Goal: Browse casually

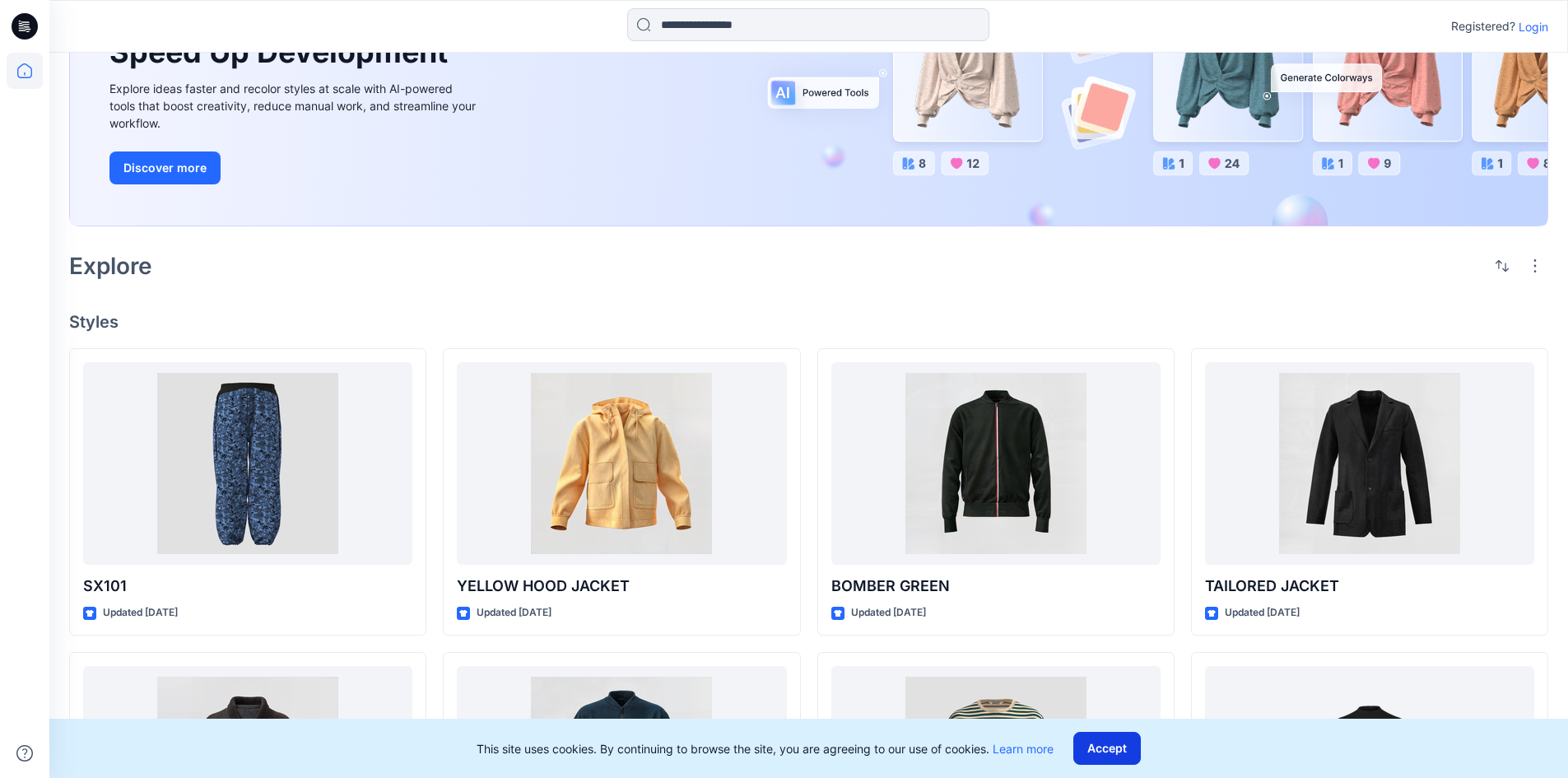
click at [1125, 755] on button "Accept" at bounding box center [1107, 749] width 67 height 33
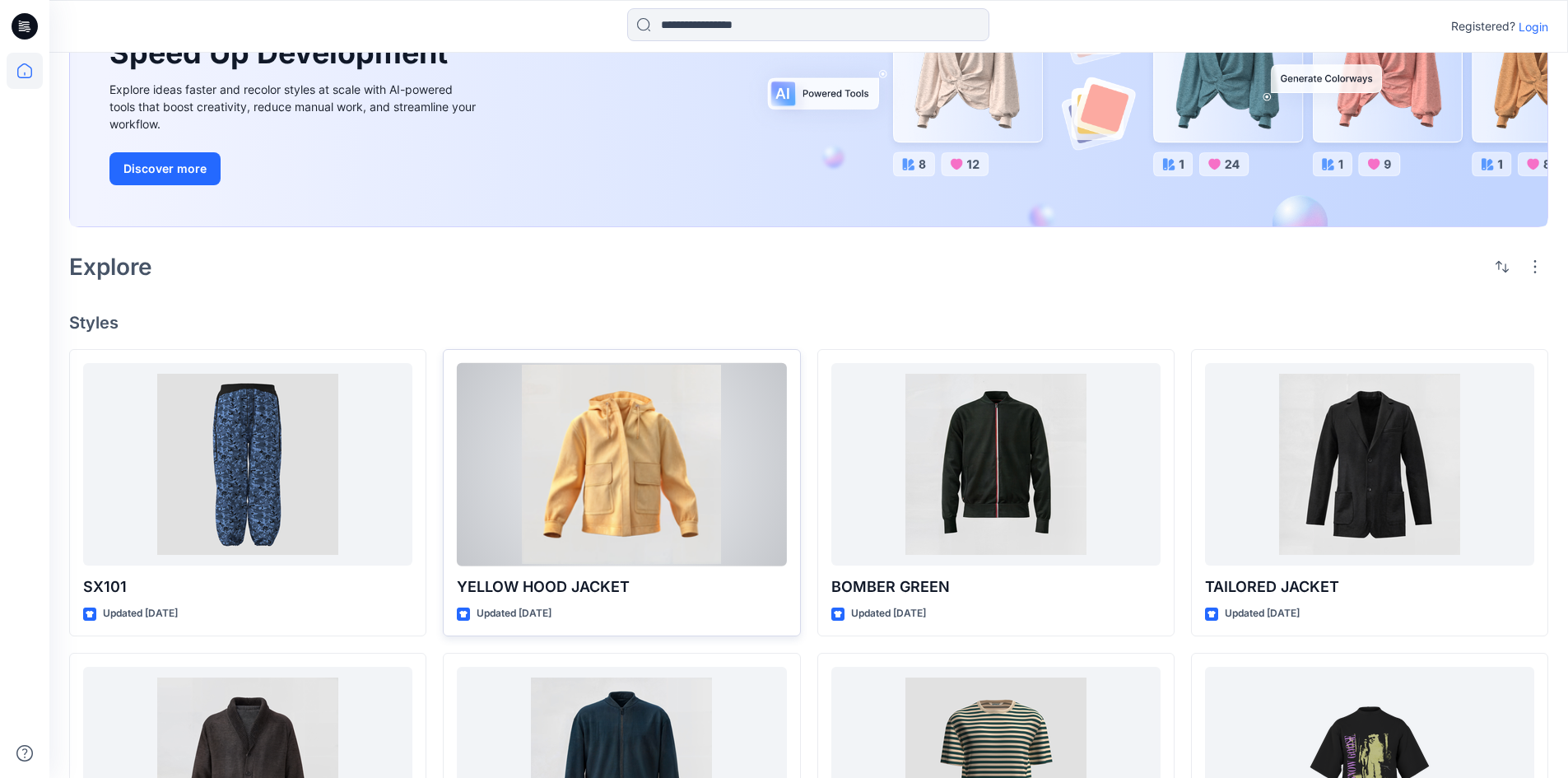
scroll to position [329, 0]
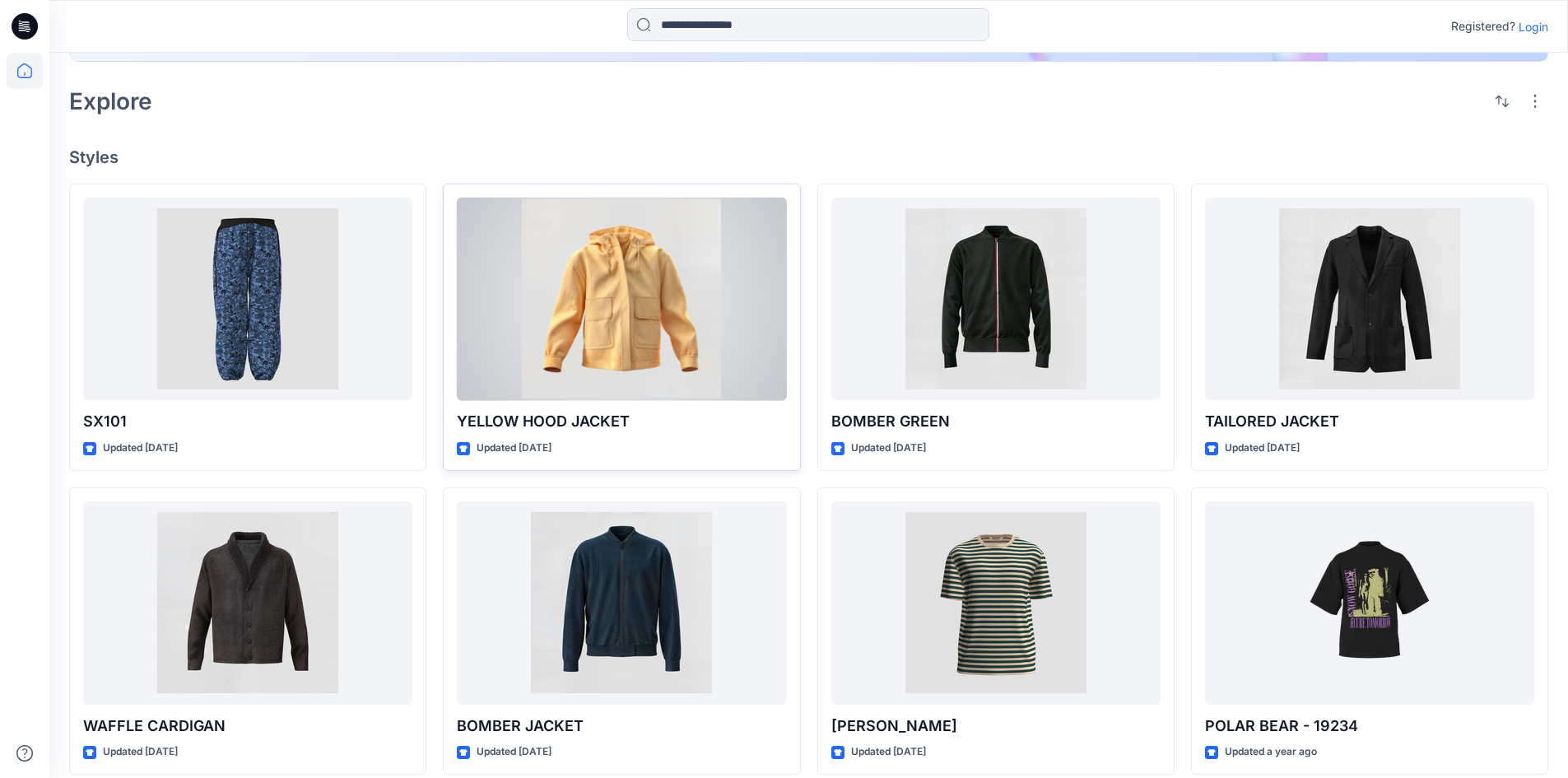
click at [622, 314] on div at bounding box center [621, 299] width 329 height 203
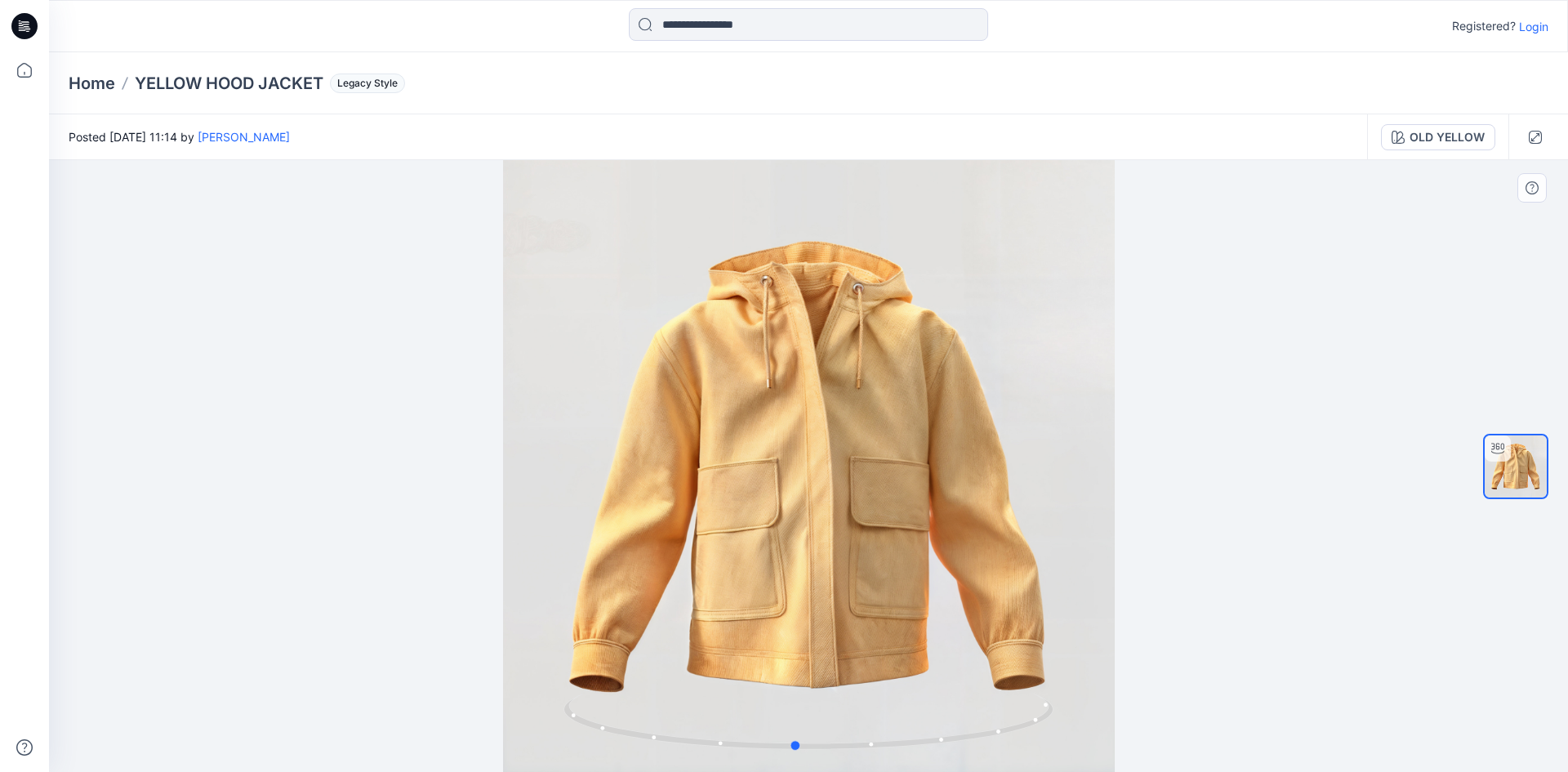
drag, startPoint x: 953, startPoint y: 491, endPoint x: 986, endPoint y: 471, distance: 38.6
click at [986, 471] on div at bounding box center [808, 466] width 1519 height 612
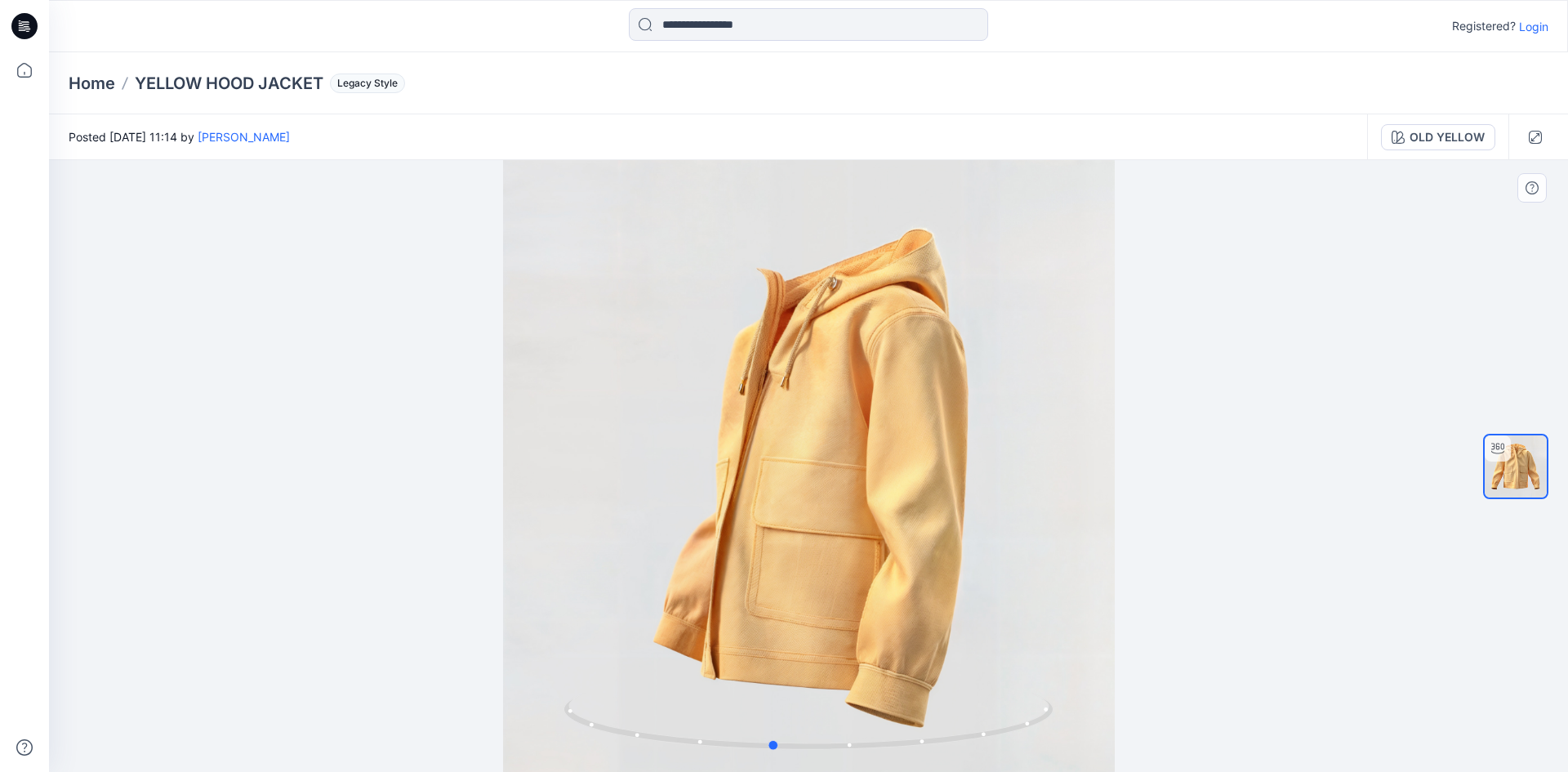
drag, startPoint x: 749, startPoint y: 450, endPoint x: 922, endPoint y: 459, distance: 173.2
click at [922, 460] on div at bounding box center [808, 466] width 1519 height 612
drag, startPoint x: 805, startPoint y: 509, endPoint x: 734, endPoint y: 475, distance: 78.7
click at [734, 475] on div at bounding box center [808, 466] width 1519 height 612
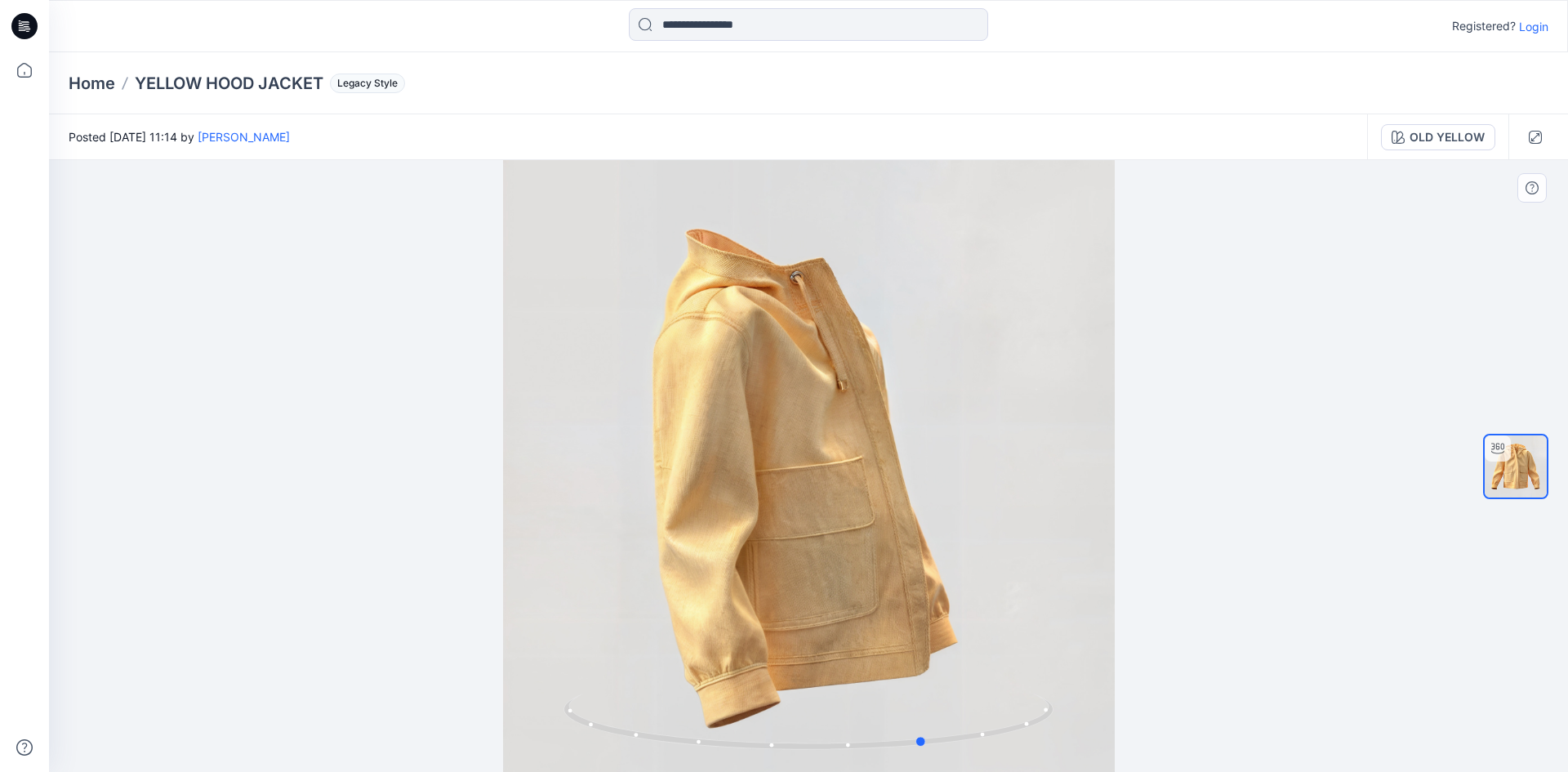
drag, startPoint x: 755, startPoint y: 544, endPoint x: 892, endPoint y: 546, distance: 137.0
click at [892, 546] on div at bounding box center [808, 466] width 1519 height 612
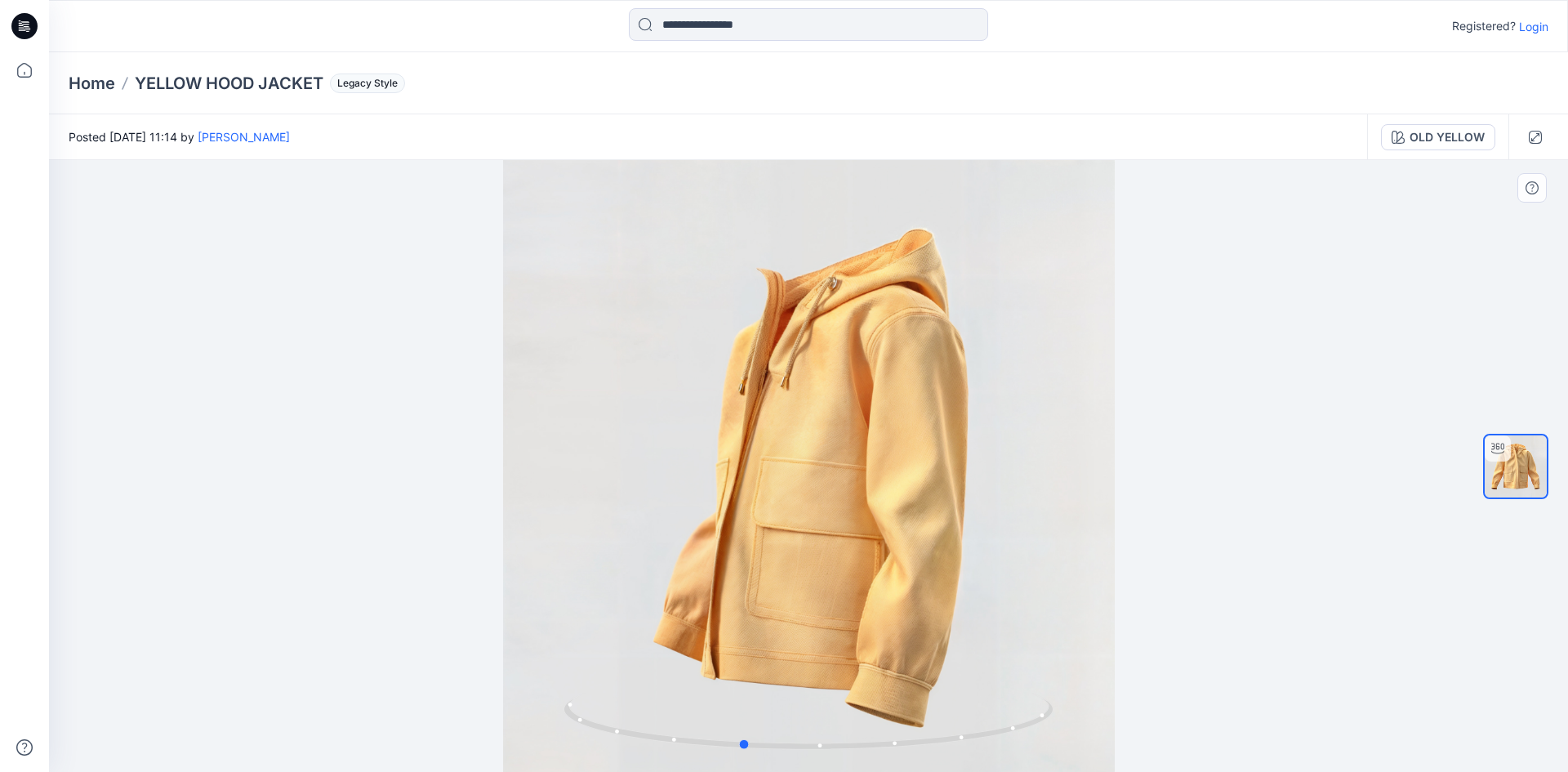
drag, startPoint x: 959, startPoint y: 473, endPoint x: 777, endPoint y: 467, distance: 182.1
click at [777, 467] on div at bounding box center [808, 466] width 1519 height 612
drag, startPoint x: 831, startPoint y: 563, endPoint x: 798, endPoint y: 550, distance: 35.5
click at [799, 550] on div at bounding box center [808, 466] width 1519 height 612
click at [1053, 66] on div "Home YELLOW HOOD JACKET Legacy Style" at bounding box center [808, 83] width 1519 height 62
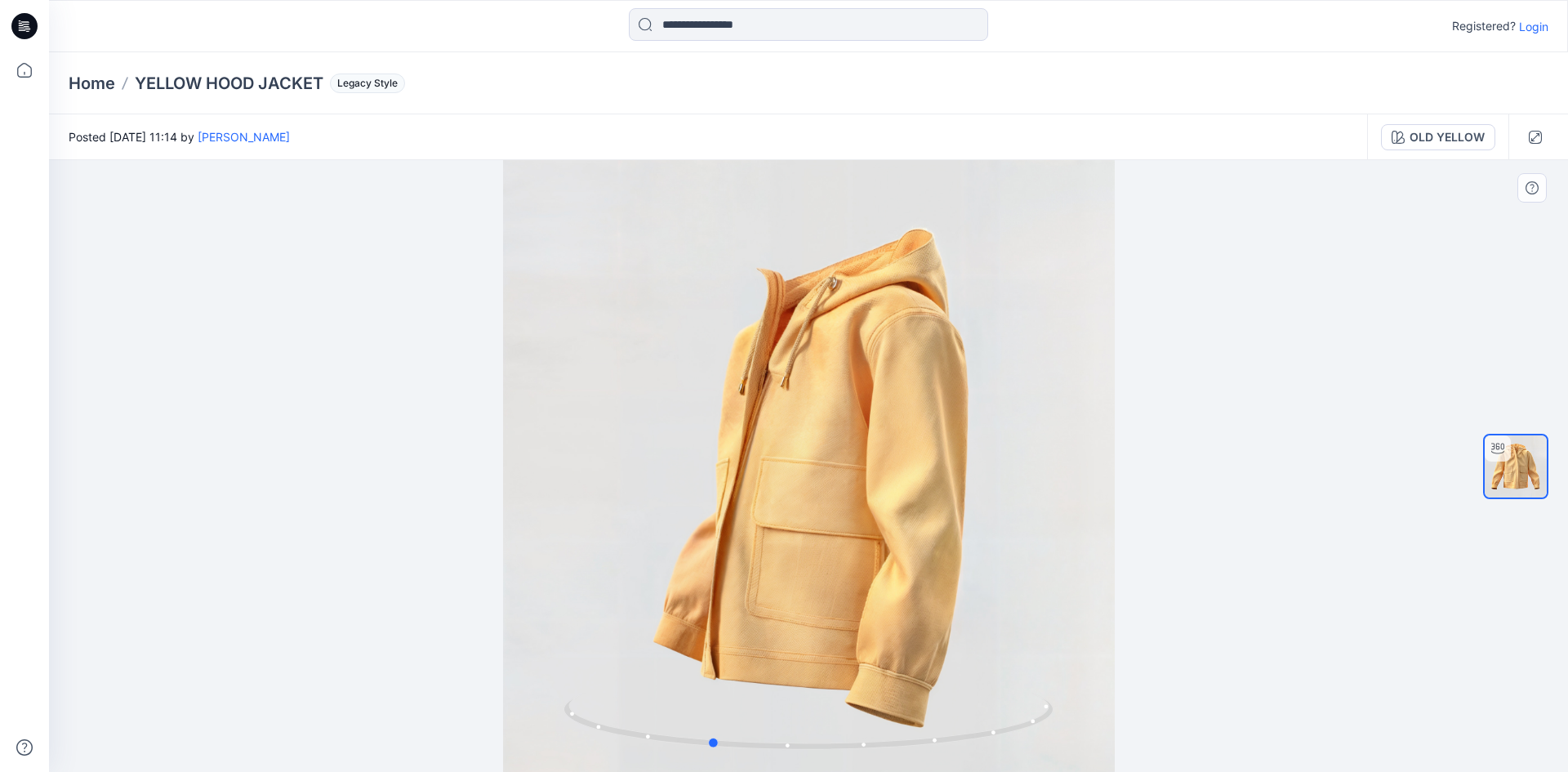
click at [1004, 241] on div at bounding box center [808, 466] width 1519 height 612
drag, startPoint x: 882, startPoint y: 431, endPoint x: 870, endPoint y: 395, distance: 37.9
click at [876, 400] on div at bounding box center [808, 466] width 1519 height 612
click at [894, 487] on div at bounding box center [808, 466] width 1519 height 612
click at [933, 94] on div "Home YELLOW HOOD JACKET Legacy Style" at bounding box center [808, 83] width 1519 height 62
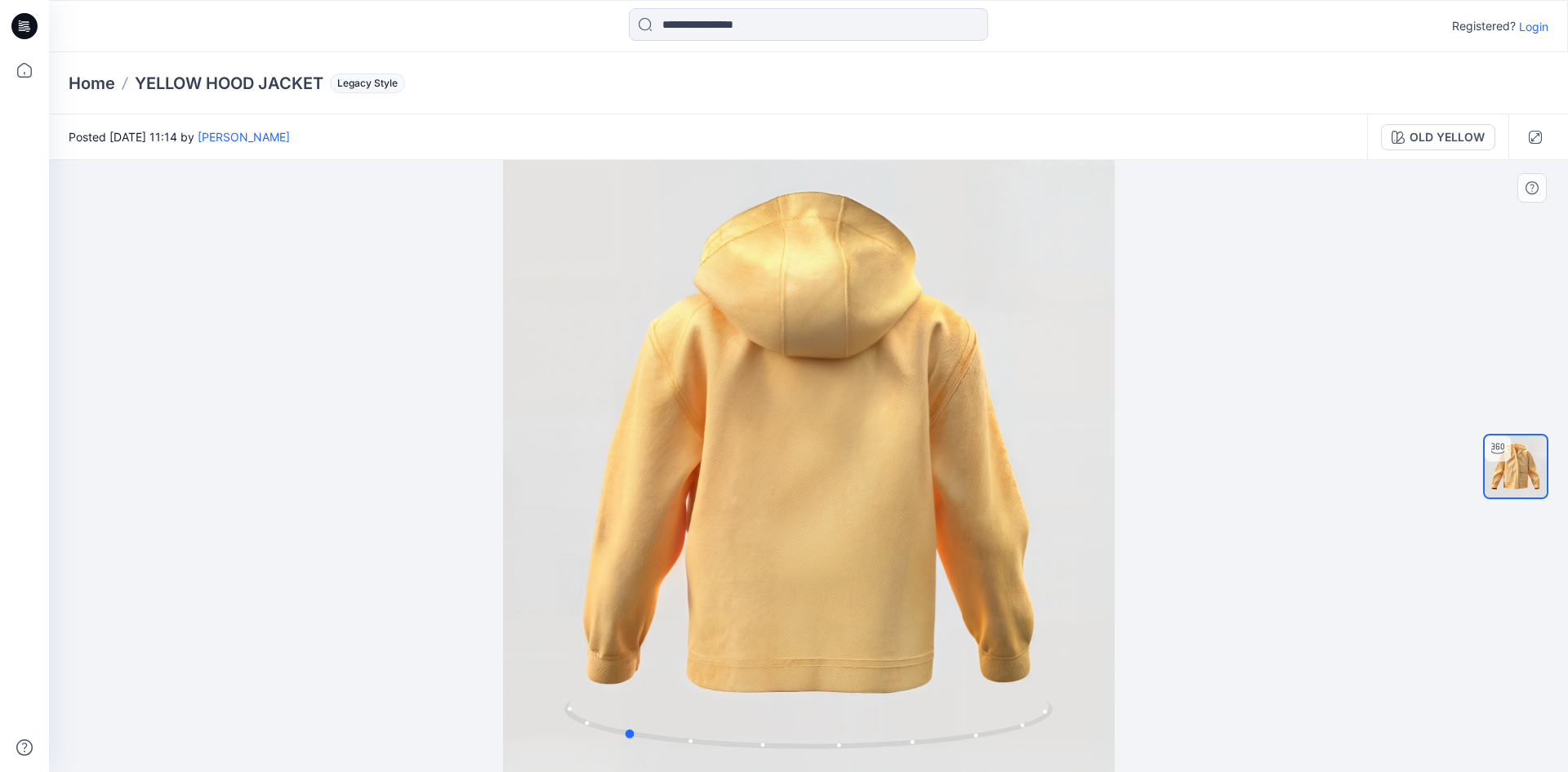
drag, startPoint x: 491, startPoint y: 580, endPoint x: 868, endPoint y: 636, distance: 381.1
click at [890, 725] on div at bounding box center [808, 466] width 1519 height 612
drag, startPoint x: 397, startPoint y: 233, endPoint x: 385, endPoint y: 262, distance: 31.4
click at [385, 262] on div at bounding box center [808, 466] width 1519 height 612
click at [378, 268] on div at bounding box center [808, 466] width 1519 height 612
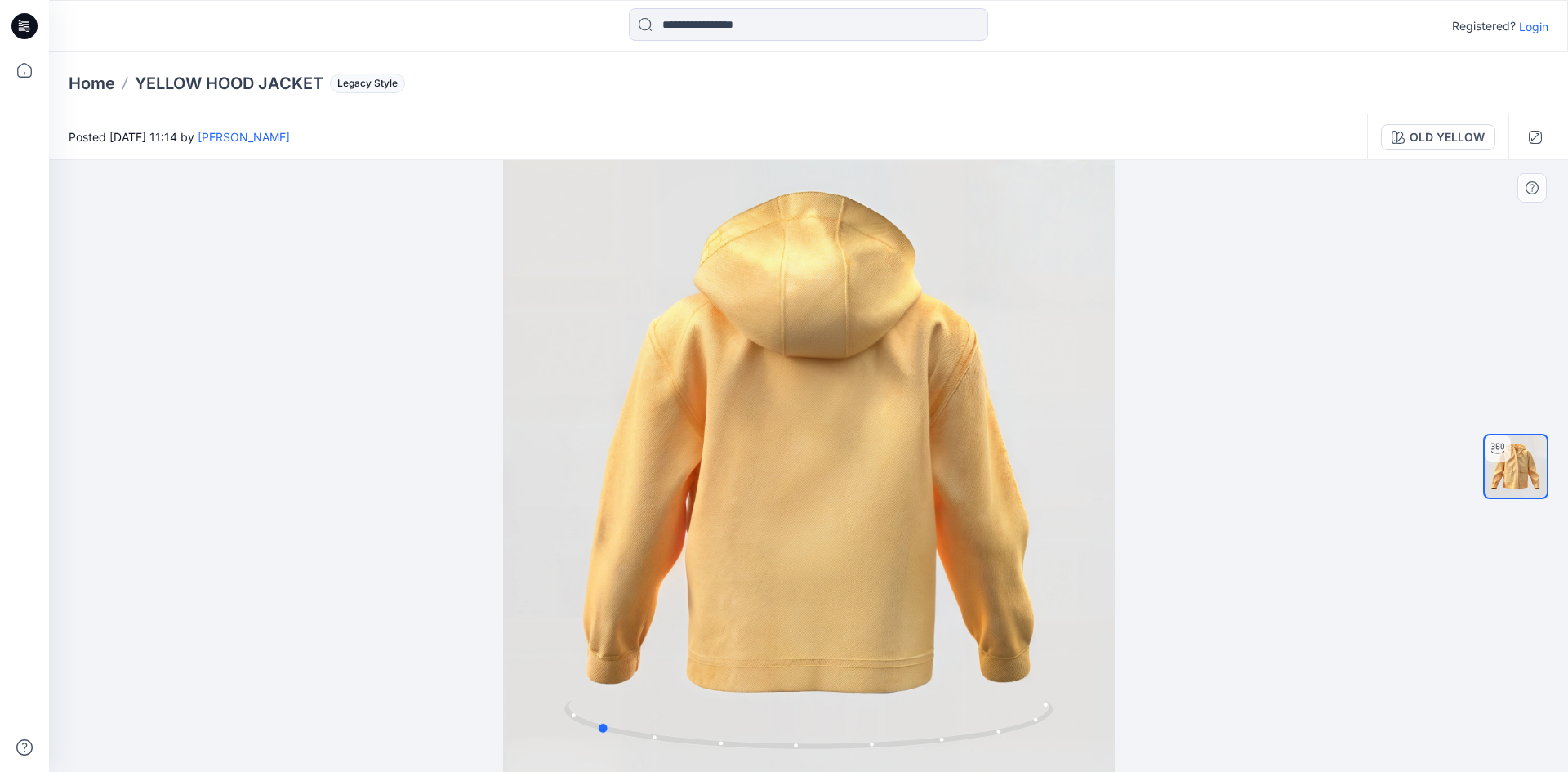
click at [373, 270] on div at bounding box center [808, 466] width 1519 height 612
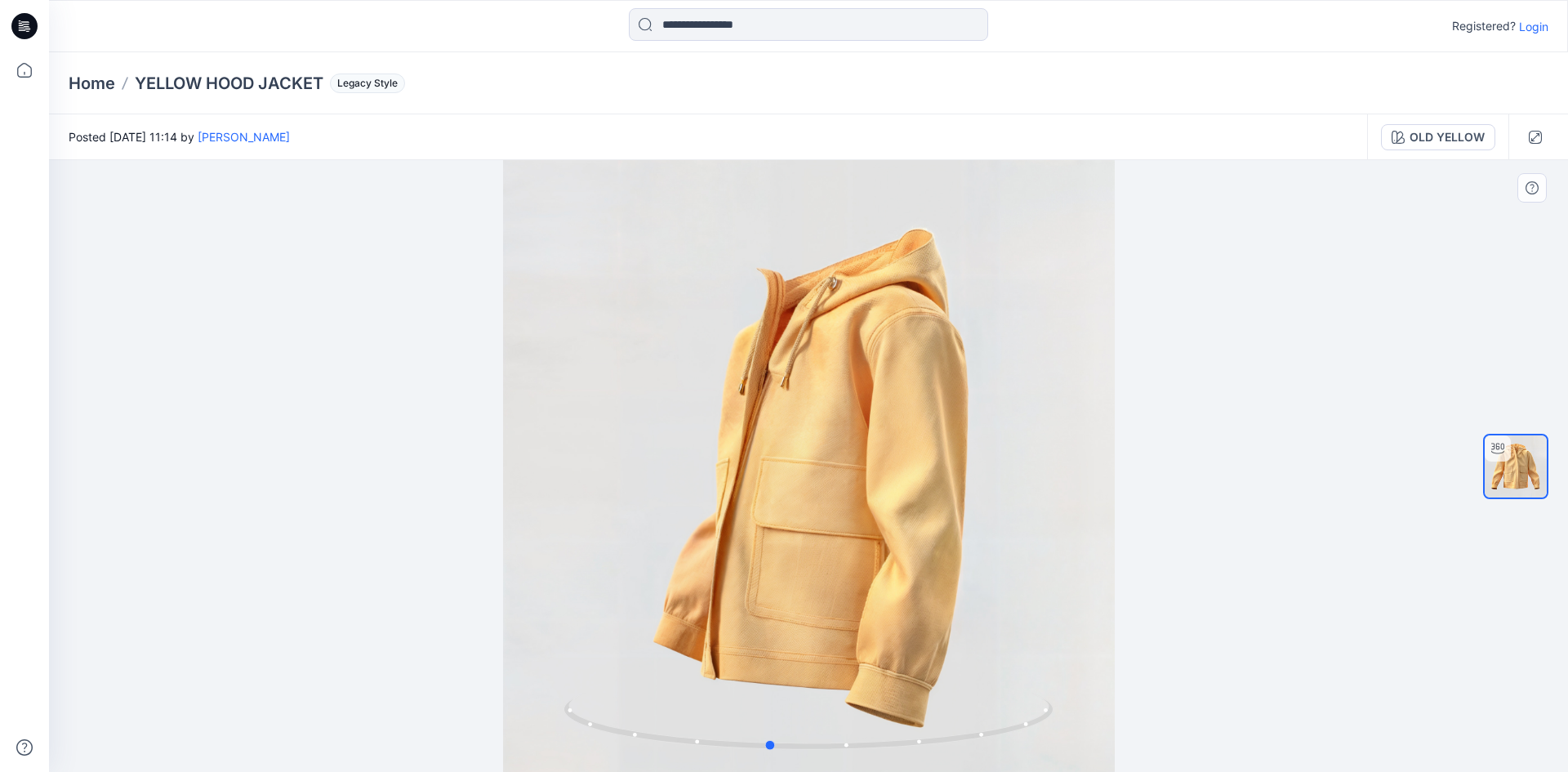
drag, startPoint x: 722, startPoint y: 467, endPoint x: 895, endPoint y: 444, distance: 174.5
click at [895, 444] on div at bounding box center [808, 466] width 1519 height 612
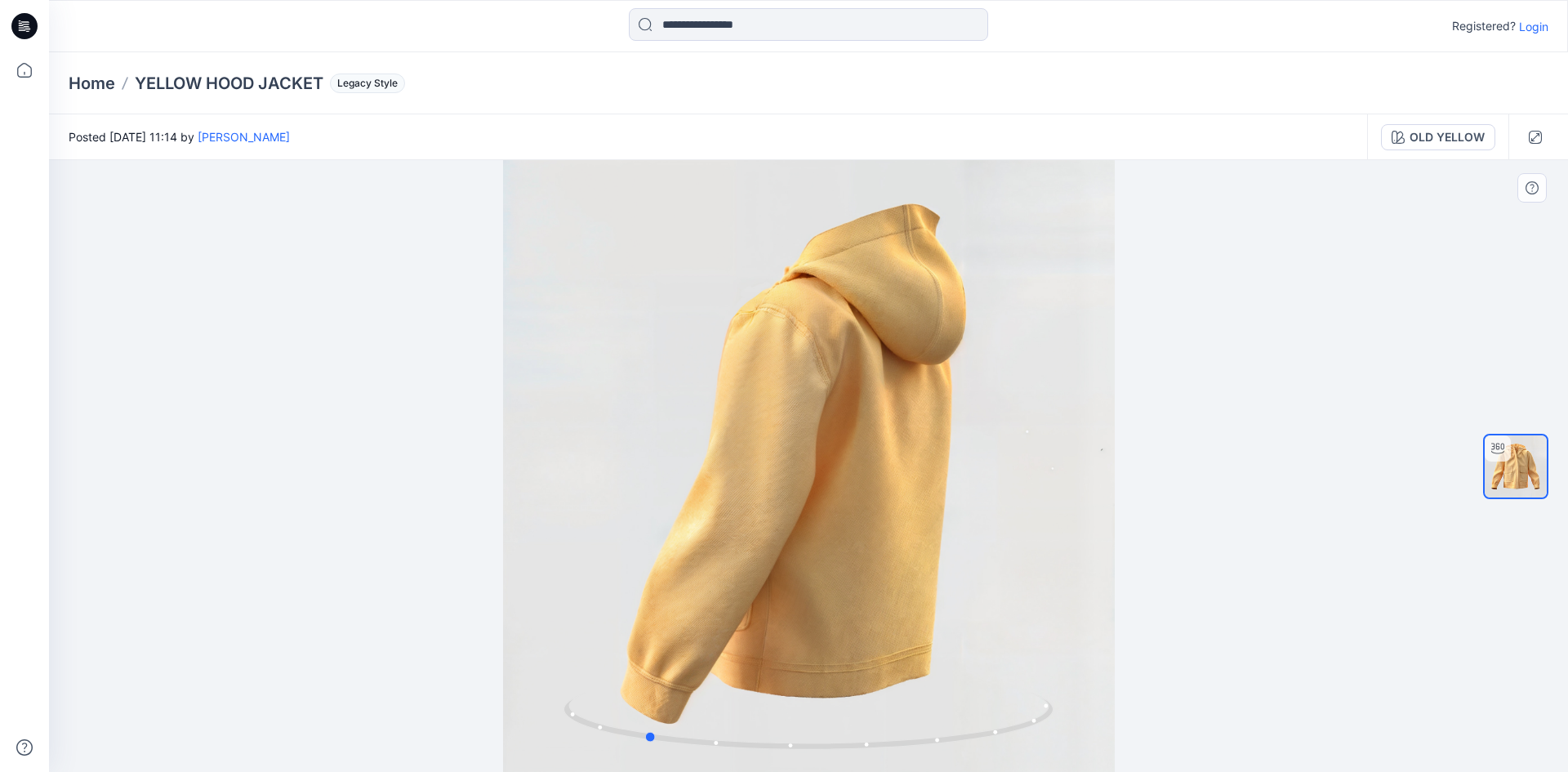
drag, startPoint x: 730, startPoint y: 469, endPoint x: 607, endPoint y: 488, distance: 124.5
click at [607, 488] on div at bounding box center [808, 466] width 1519 height 612
drag, startPoint x: 774, startPoint y: 519, endPoint x: 815, endPoint y: 500, distance: 45.2
click at [815, 500] on div at bounding box center [808, 466] width 1519 height 612
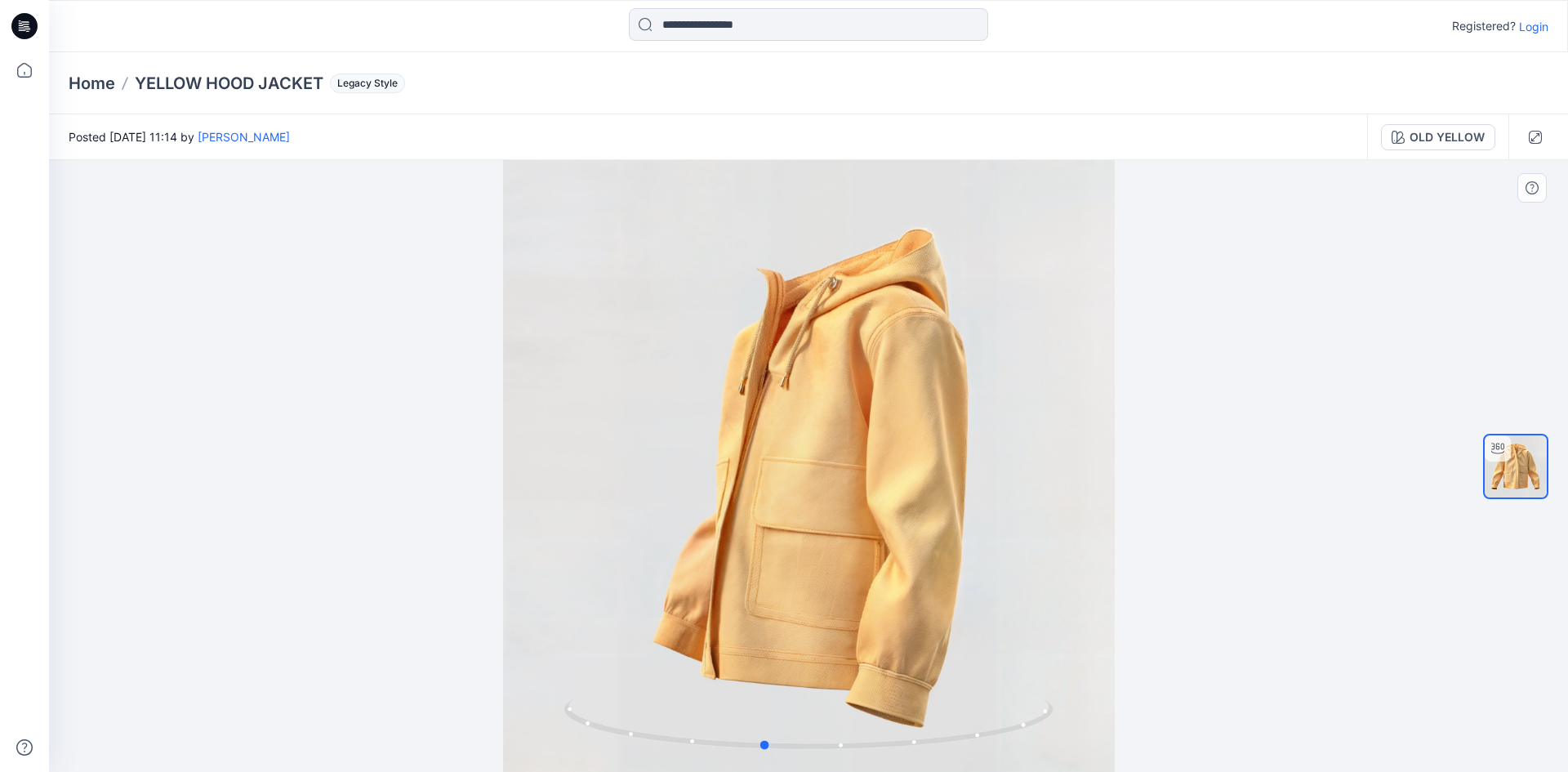
drag, startPoint x: 815, startPoint y: 500, endPoint x: 886, endPoint y: 496, distance: 71.1
click at [891, 495] on div at bounding box center [808, 466] width 1519 height 612
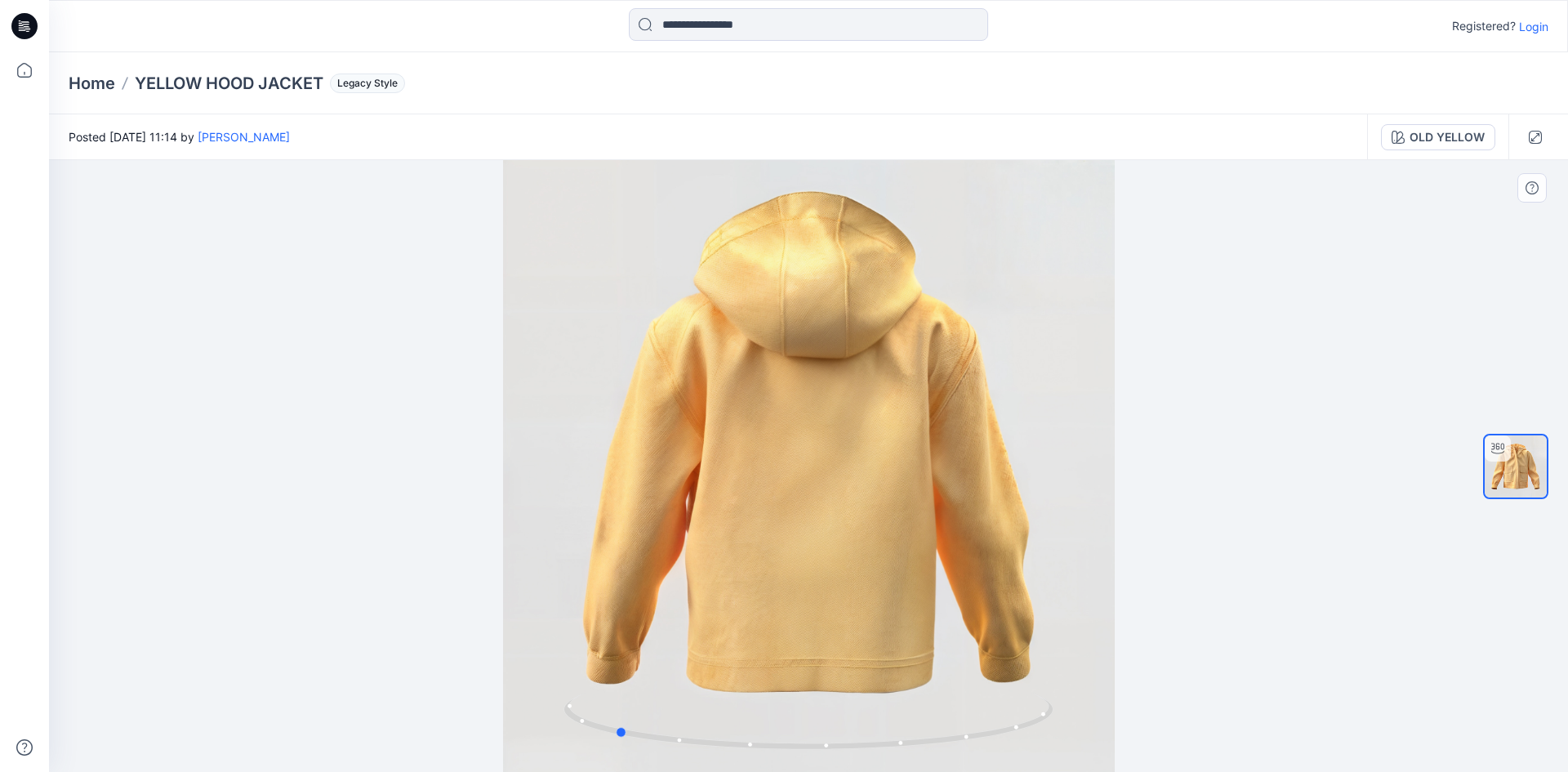
drag, startPoint x: 882, startPoint y: 548, endPoint x: 653, endPoint y: 541, distance: 229.1
click at [653, 541] on div at bounding box center [808, 466] width 1519 height 612
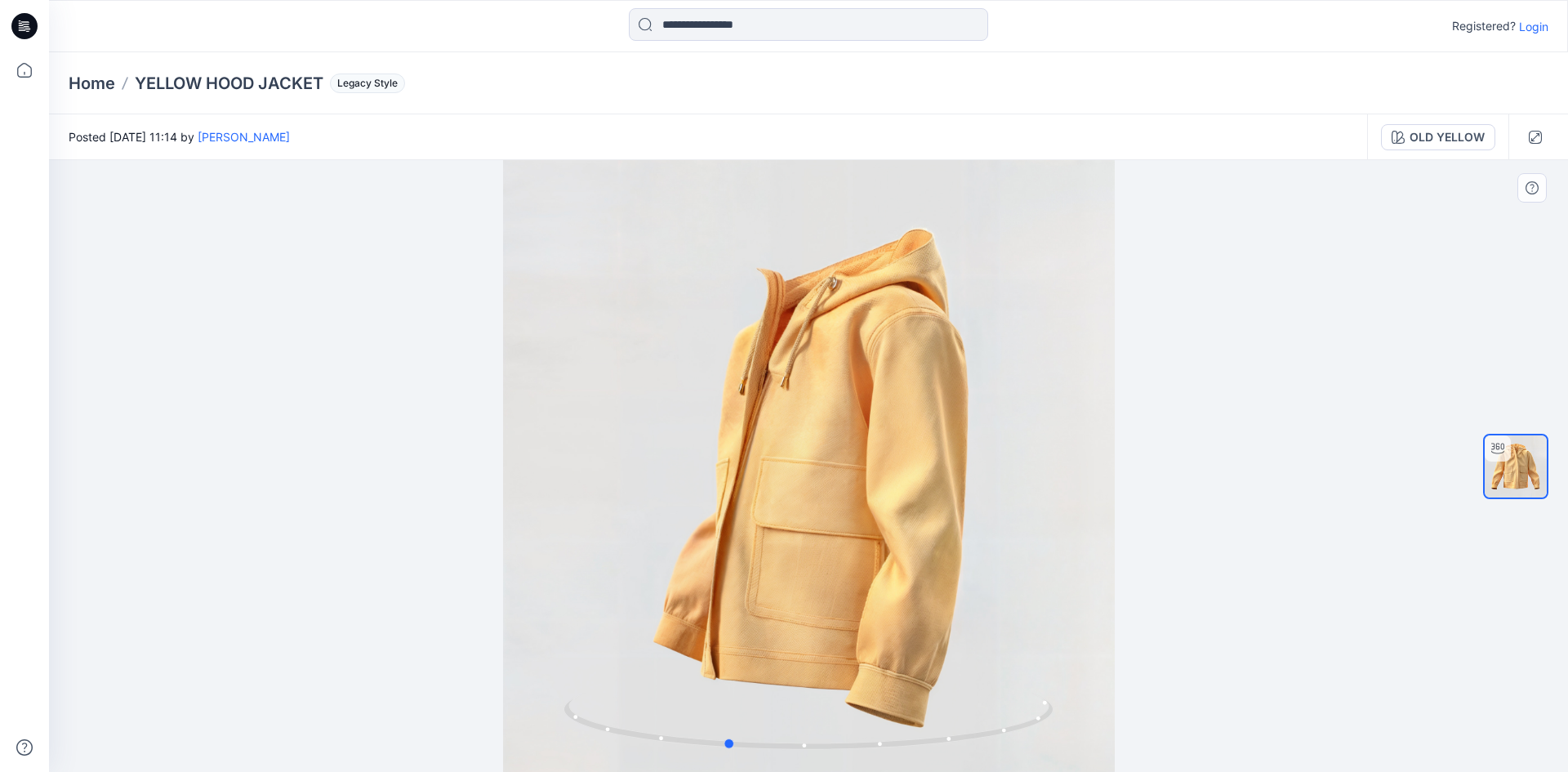
drag, startPoint x: 866, startPoint y: 554, endPoint x: 983, endPoint y: 557, distance: 117.0
click at [983, 557] on div at bounding box center [808, 466] width 1519 height 612
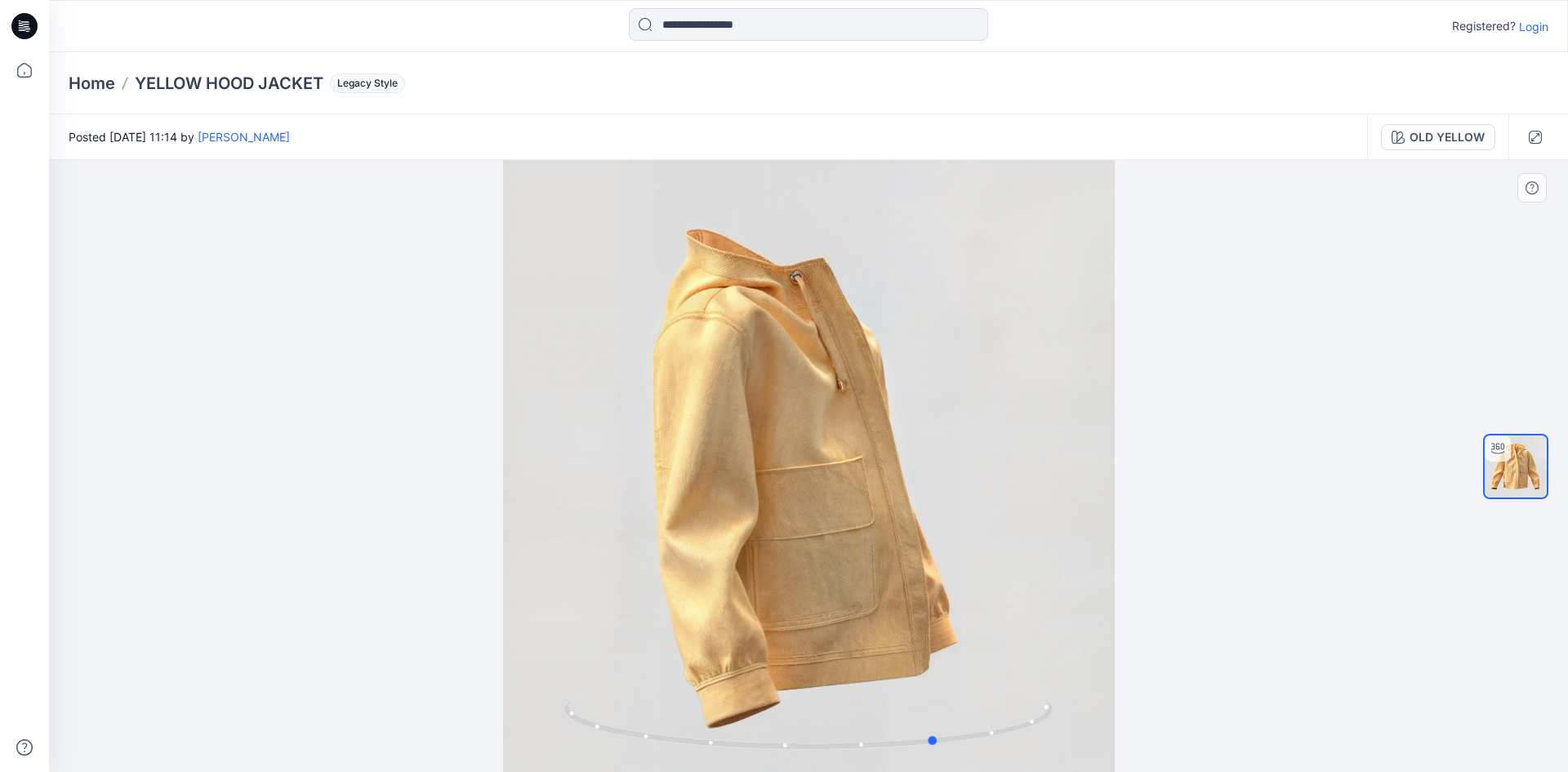
drag, startPoint x: 1056, startPoint y: 401, endPoint x: 826, endPoint y: 427, distance: 231.5
click at [826, 427] on div at bounding box center [808, 466] width 1519 height 612
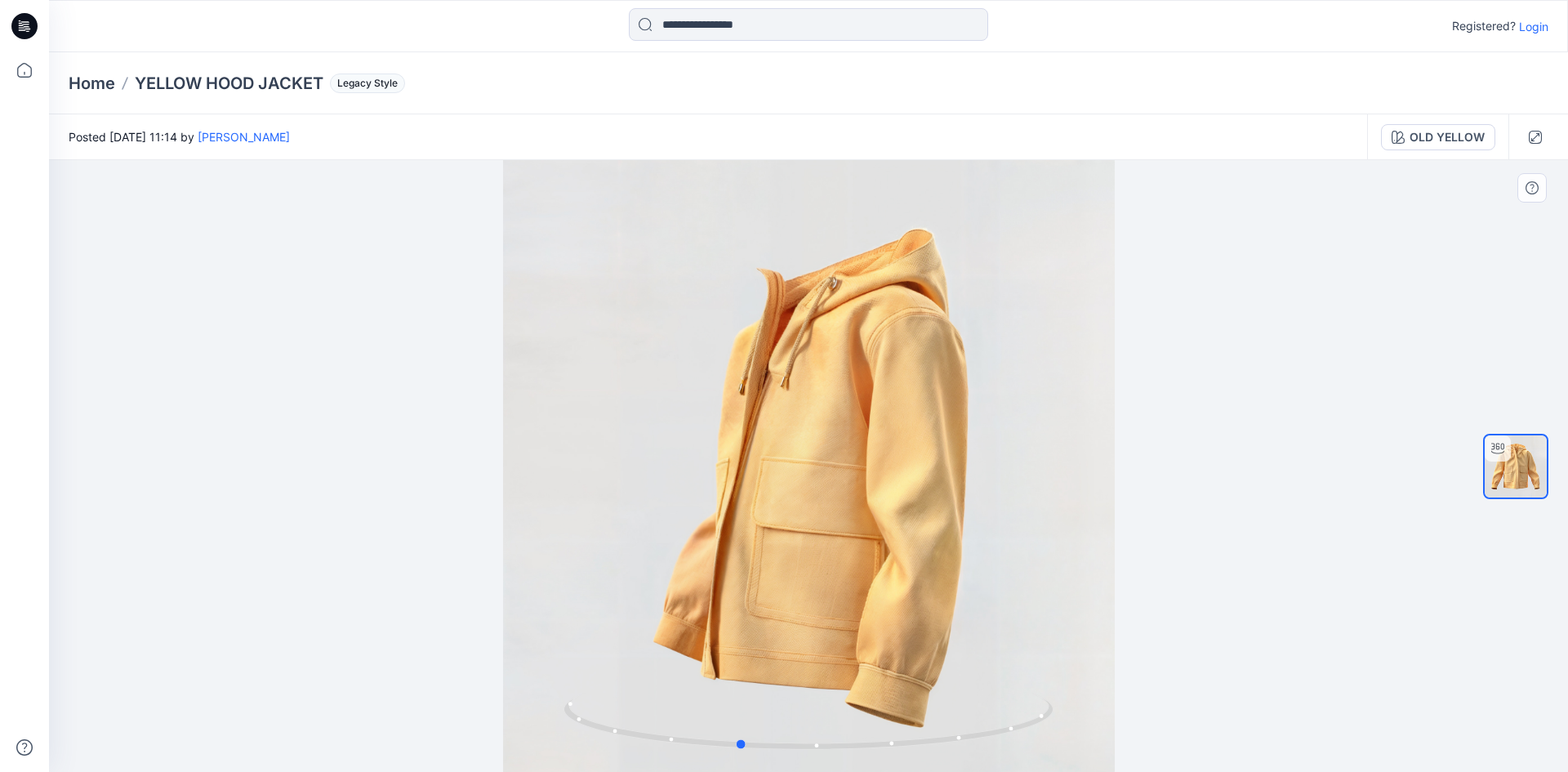
drag, startPoint x: 943, startPoint y: 491, endPoint x: 751, endPoint y: 478, distance: 192.4
click at [751, 478] on div at bounding box center [808, 466] width 1519 height 612
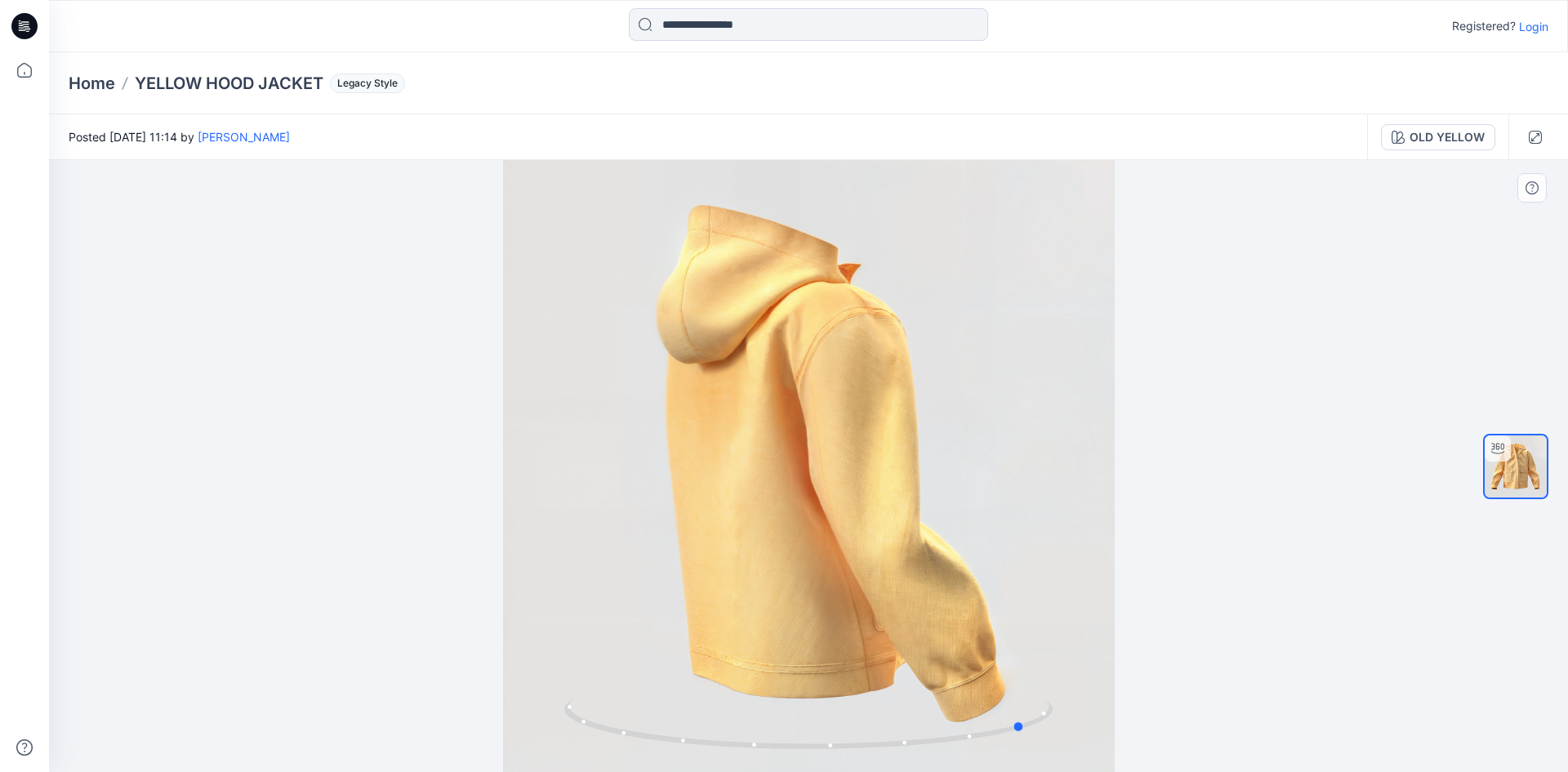
drag, startPoint x: 814, startPoint y: 684, endPoint x: 1101, endPoint y: 664, distance: 287.7
click at [1101, 664] on div at bounding box center [808, 466] width 1519 height 612
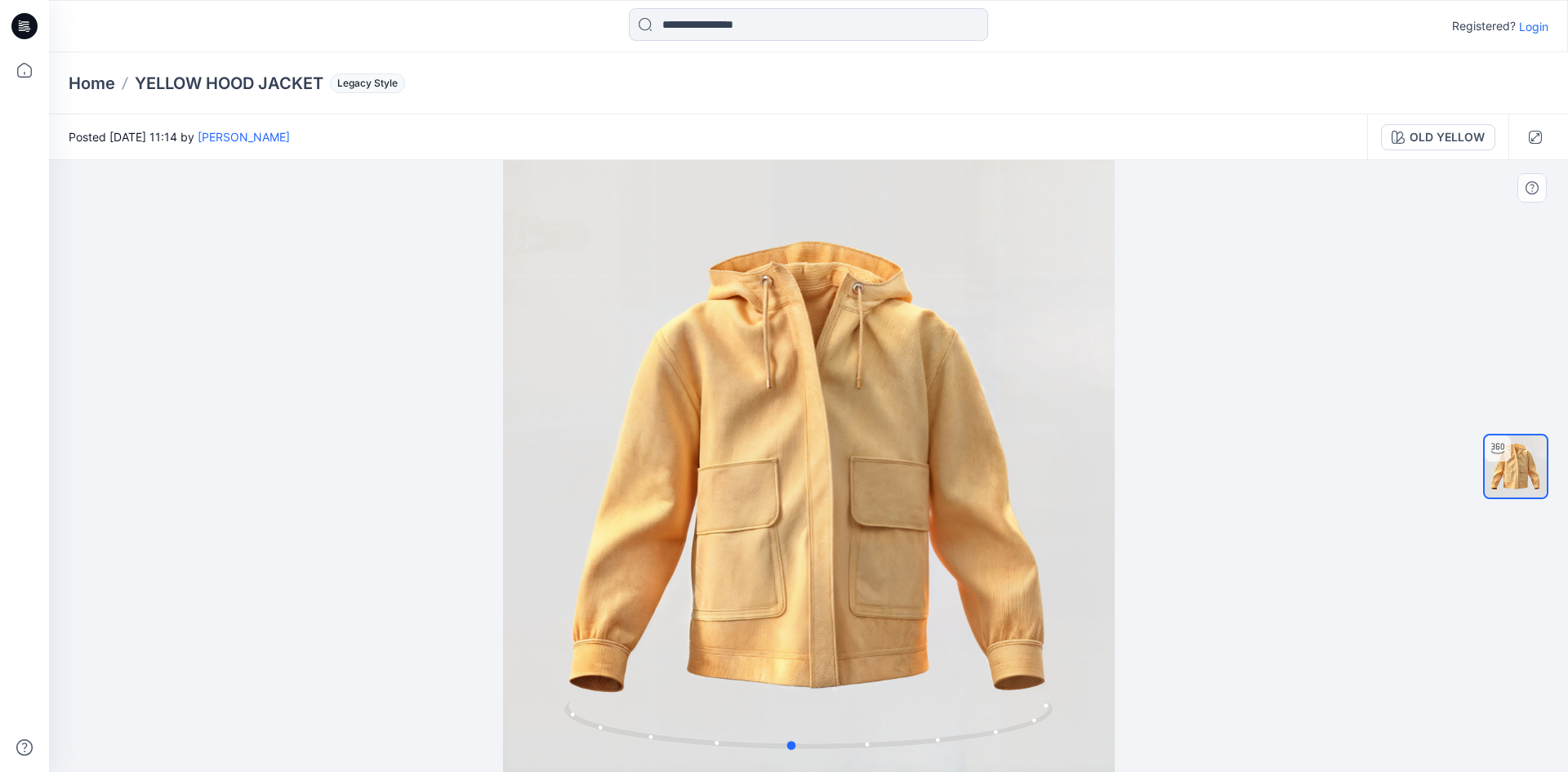
drag, startPoint x: 819, startPoint y: 658, endPoint x: 1129, endPoint y: 630, distance: 311.3
click at [1129, 630] on div at bounding box center [808, 466] width 1519 height 612
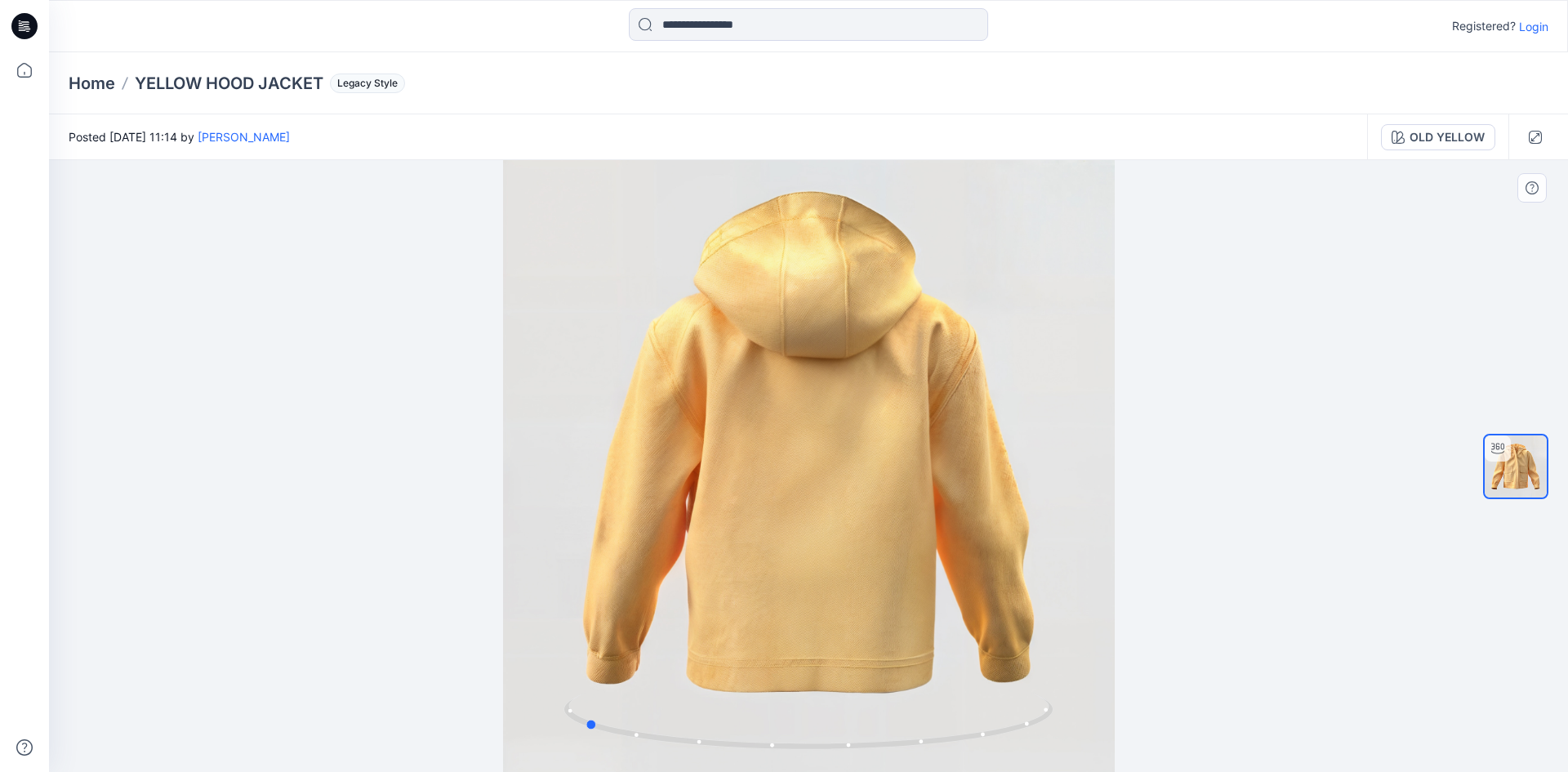
drag, startPoint x: 964, startPoint y: 435, endPoint x: 807, endPoint y: 404, distance: 160.0
click at [710, 423] on div at bounding box center [808, 466] width 1519 height 612
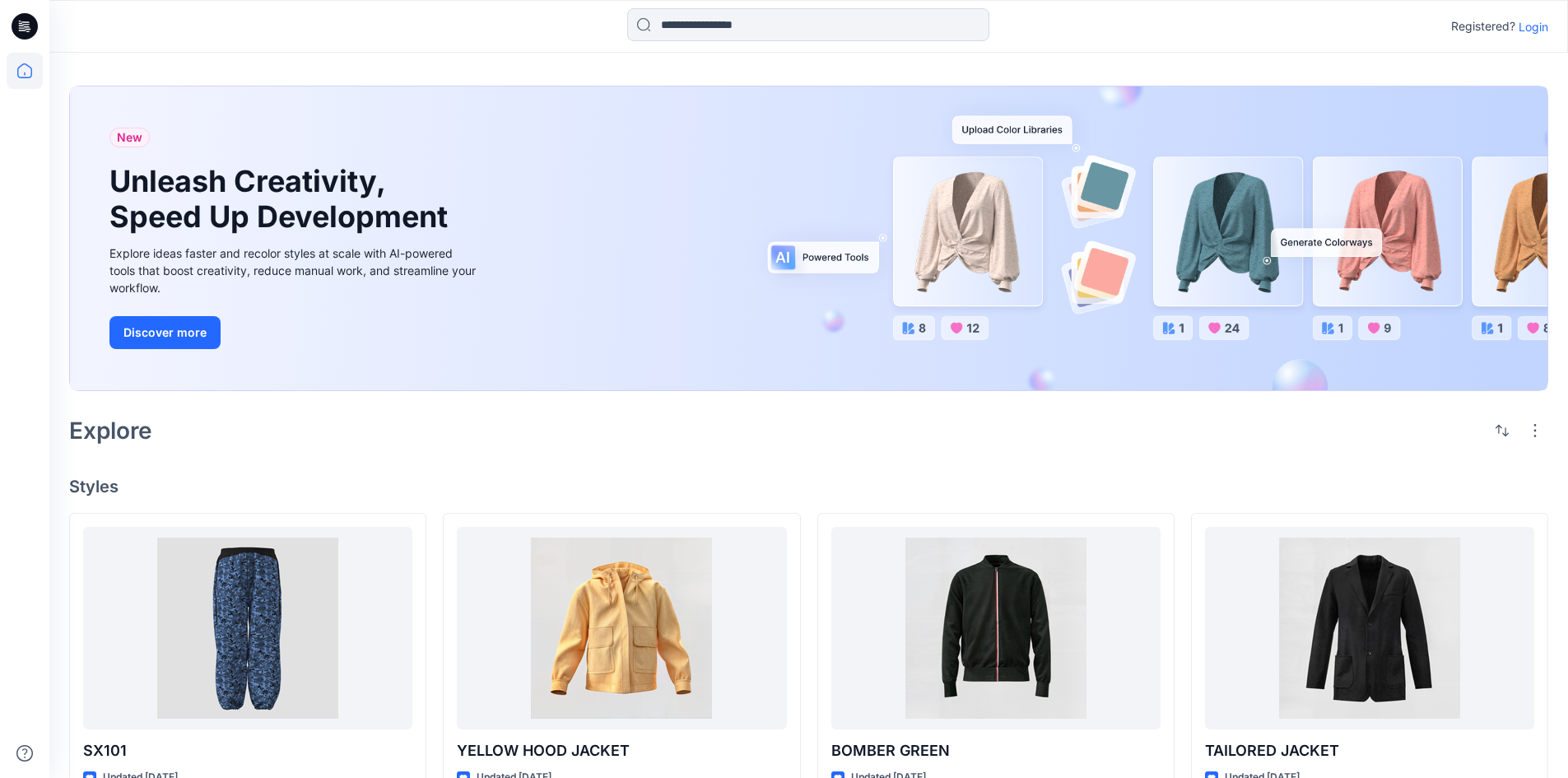
click at [1102, 233] on div "New Unleash Creativity, Speed Up Development Explore ideas faster and recolor s…" at bounding box center [809, 238] width 1478 height 303
click at [944, 250] on div "New Unleash Creativity, Speed Up Development Explore ideas faster and recolor s…" at bounding box center [809, 238] width 1478 height 303
click at [25, 73] on icon at bounding box center [24, 74] width 1 height 3
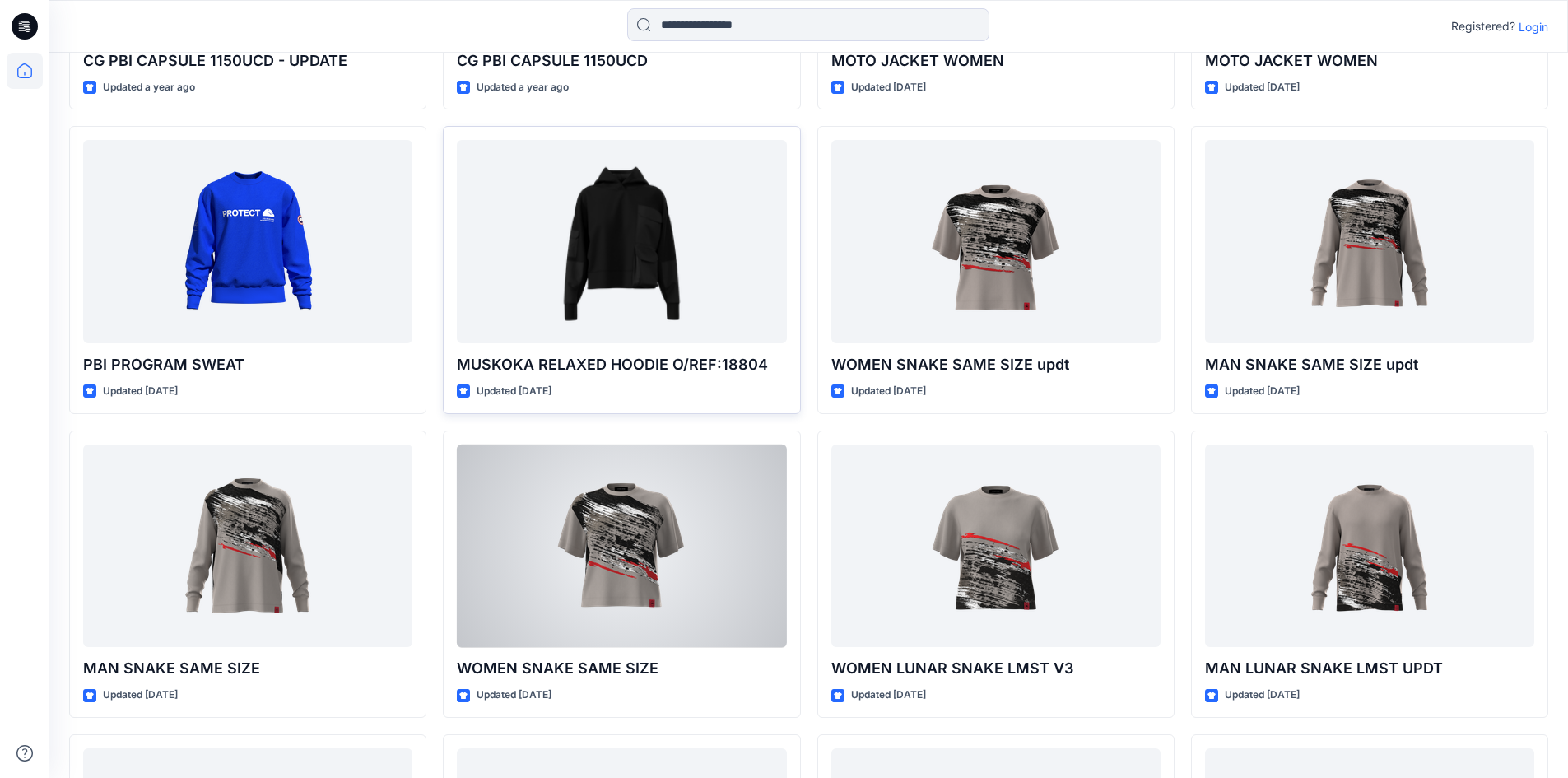
scroll to position [1482, 0]
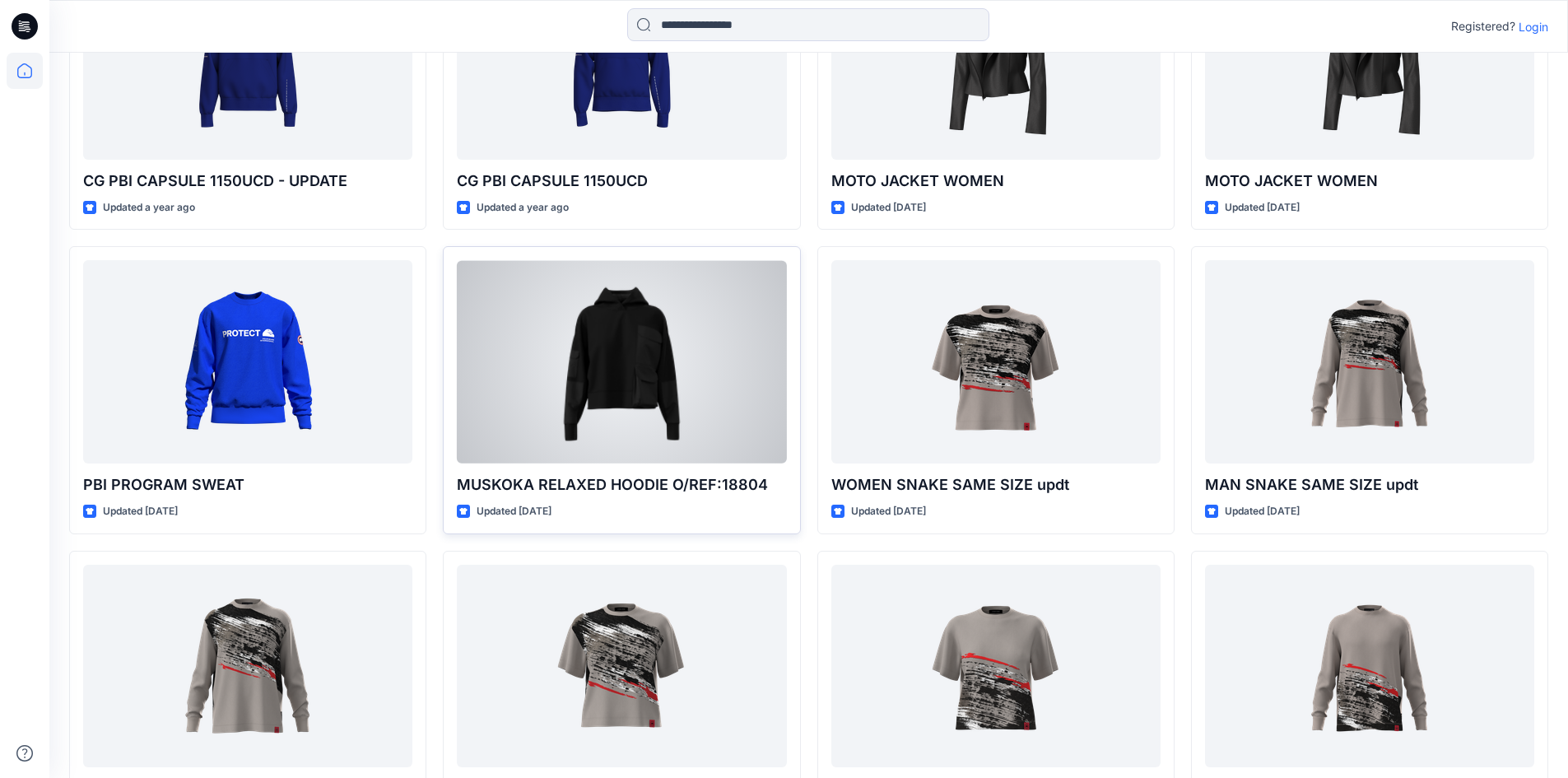
click at [666, 380] on div at bounding box center [621, 361] width 329 height 203
